Goal: Task Accomplishment & Management: Use online tool/utility

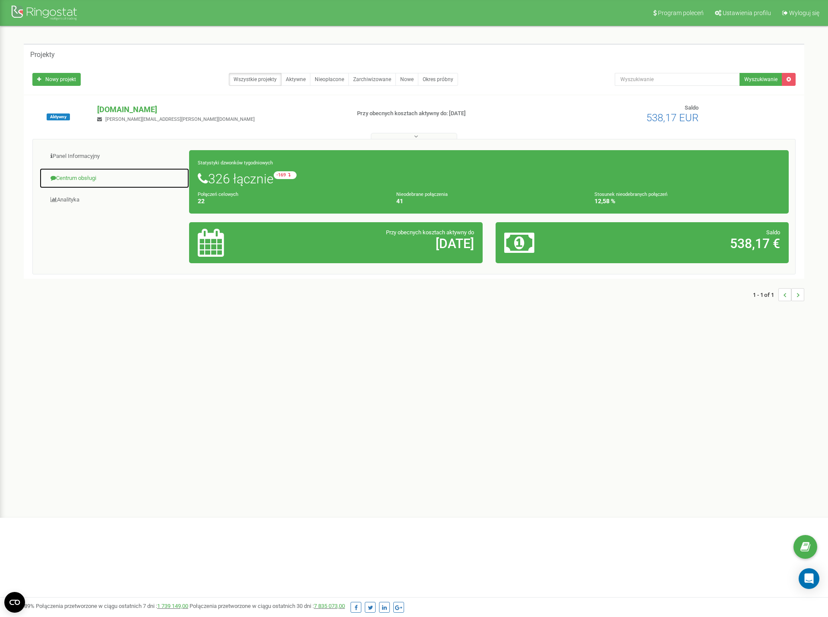
drag, startPoint x: 80, startPoint y: 177, endPoint x: 84, endPoint y: 183, distance: 7.7
click at [80, 177] on link "Centrum obsługi" at bounding box center [114, 178] width 150 height 21
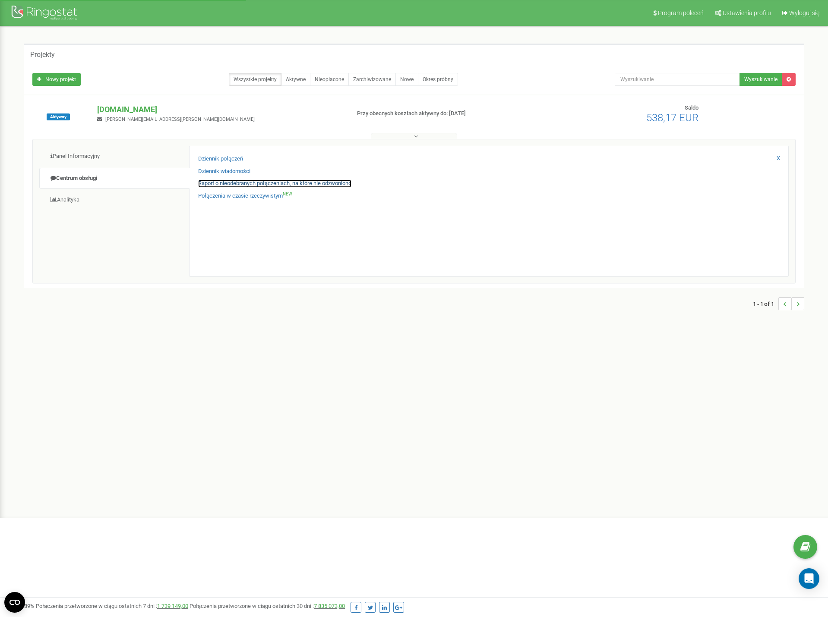
click at [238, 183] on link "Raport o nieodebranych połączeniach, na które nie odzwoniono" at bounding box center [274, 184] width 153 height 8
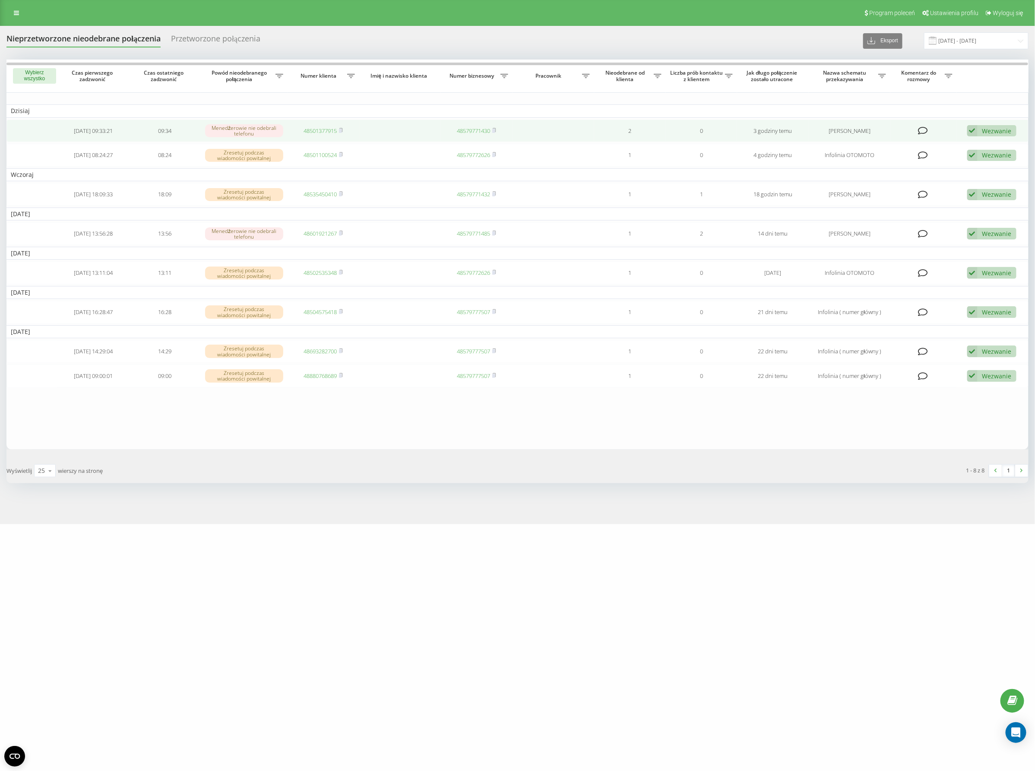
click at [344, 132] on td "48501377915" at bounding box center [323, 131] width 72 height 23
click at [341, 130] on rect at bounding box center [340, 131] width 3 height 4
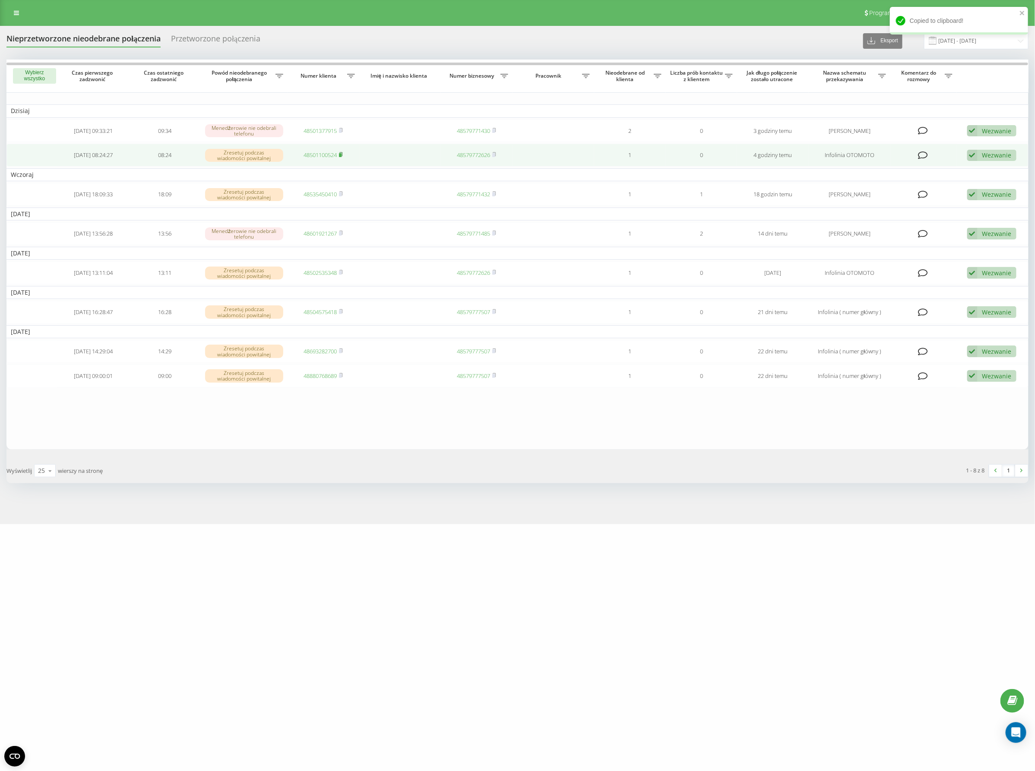
click at [343, 155] on icon at bounding box center [341, 154] width 3 height 4
click at [329, 158] on link "48501100524" at bounding box center [319, 155] width 33 height 8
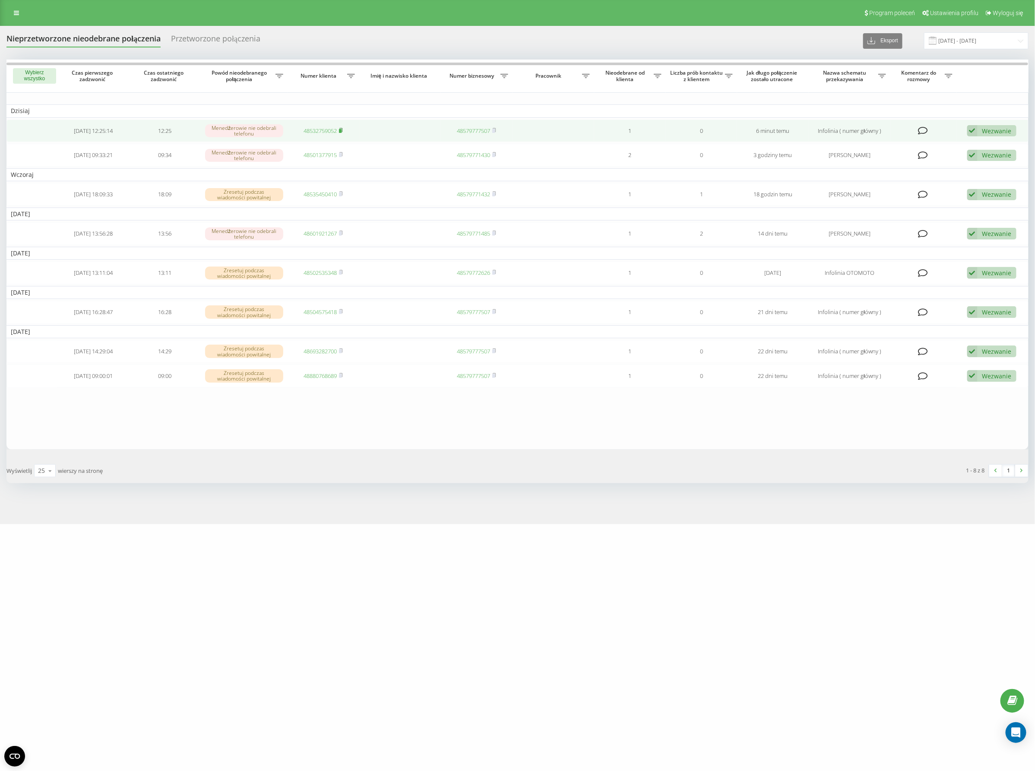
click at [341, 131] on rect at bounding box center [340, 131] width 3 height 4
